Goal: Find specific page/section: Find specific page/section

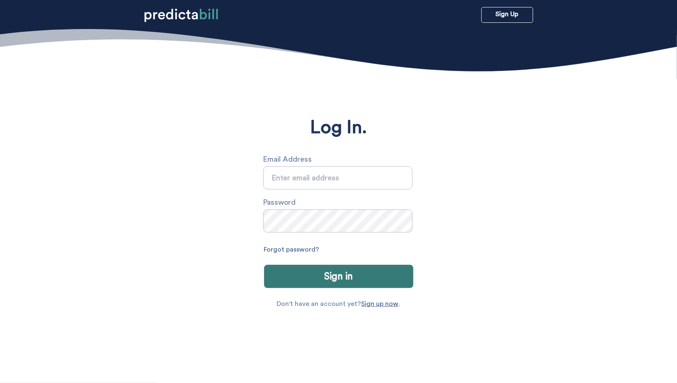
type input "[PERSON_NAME][EMAIL_ADDRESS][PERSON_NAME][DOMAIN_NAME]"
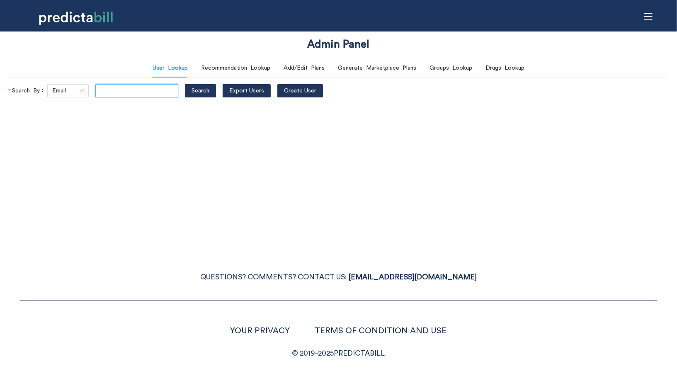
click at [99, 92] on input "text" at bounding box center [136, 90] width 83 height 13
click at [185, 84] on button "Search" at bounding box center [200, 90] width 31 height 13
paste input "murphy@amdg.ai"
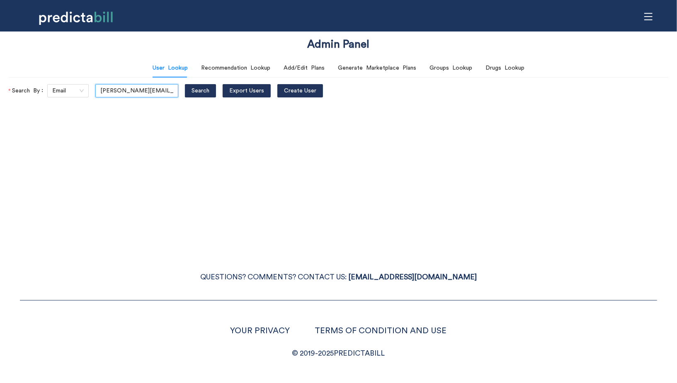
scroll to position [0, 2]
click at [185, 84] on button "Search" at bounding box center [200, 90] width 31 height 13
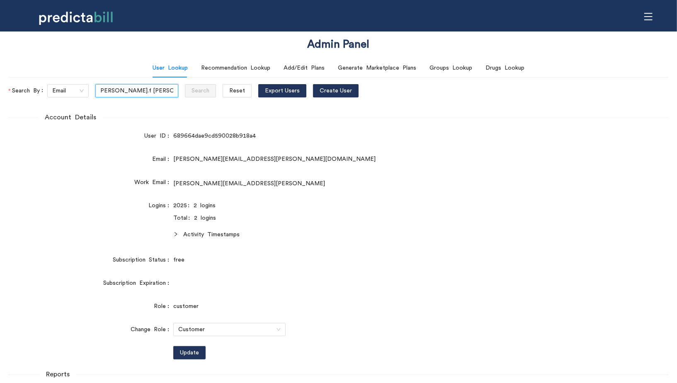
type input "br"
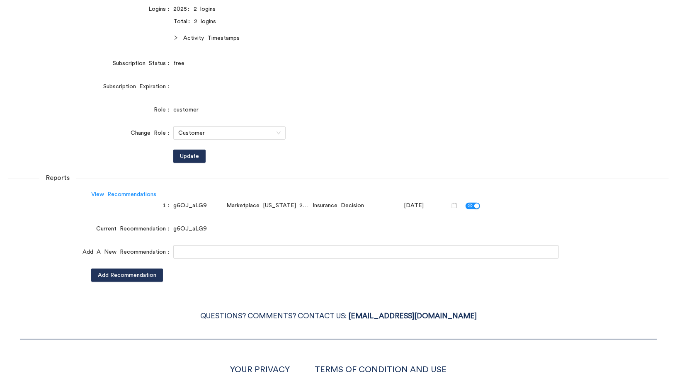
scroll to position [217, 0]
click at [32, 100] on form "Account Details User ID 689664dae9cd590028b918a4 Email bryan.f.murphy@gmail.com…" at bounding box center [338, 98] width 660 height 366
